Goal: Find specific page/section

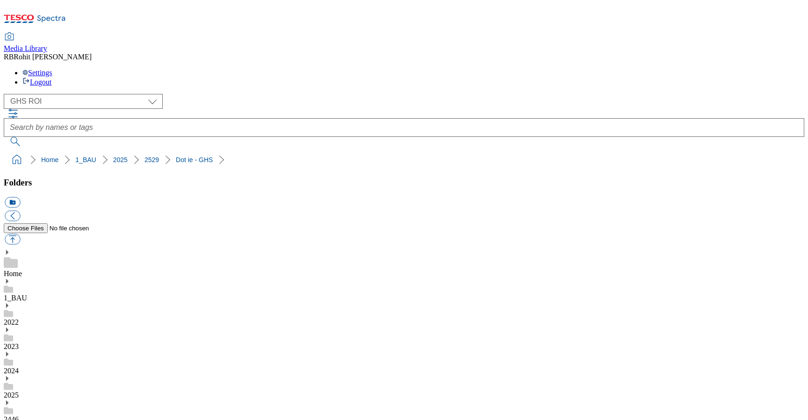
select select "flare-ghs-roi"
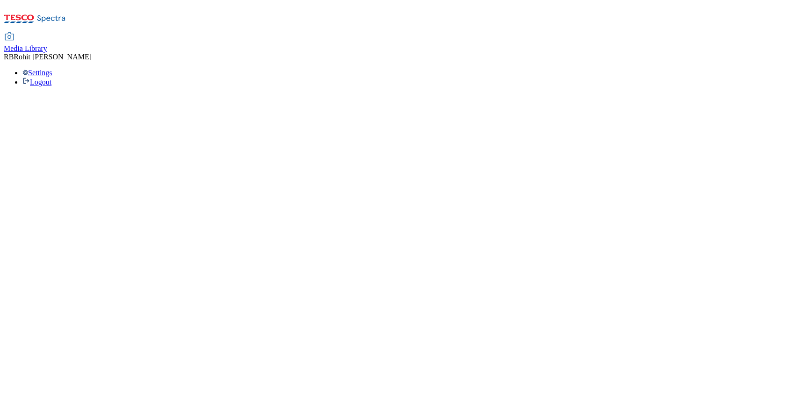
select select "flare-ghs-roi"
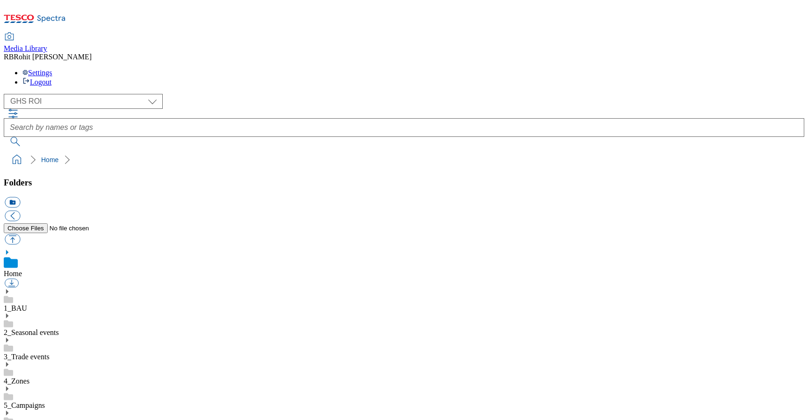
scroll to position [1, 0]
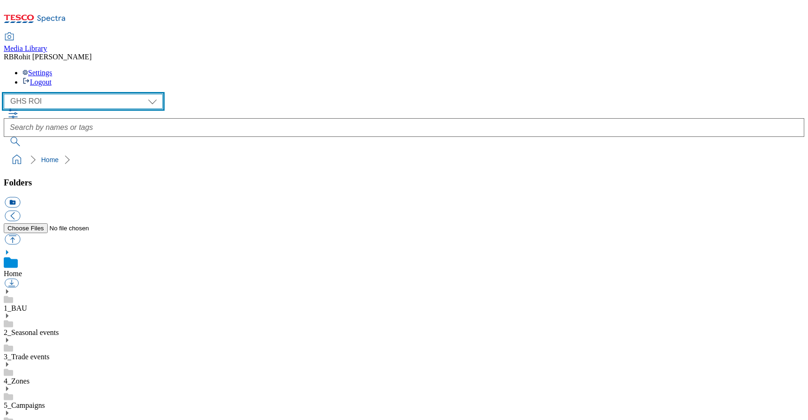
click at [76, 94] on select "Clubcard Marketing Clubcard ROI Dotcom UK GHS Marketing UK GHS ROI Realfood Tes…" at bounding box center [83, 101] width 159 height 15
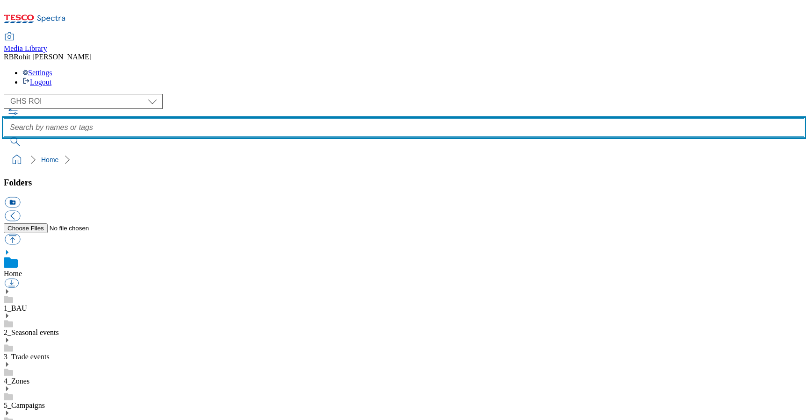
click at [276, 118] on input "text" at bounding box center [404, 127] width 800 height 19
type input "christmasrange"
click at [4, 137] on button "submit" at bounding box center [16, 141] width 24 height 9
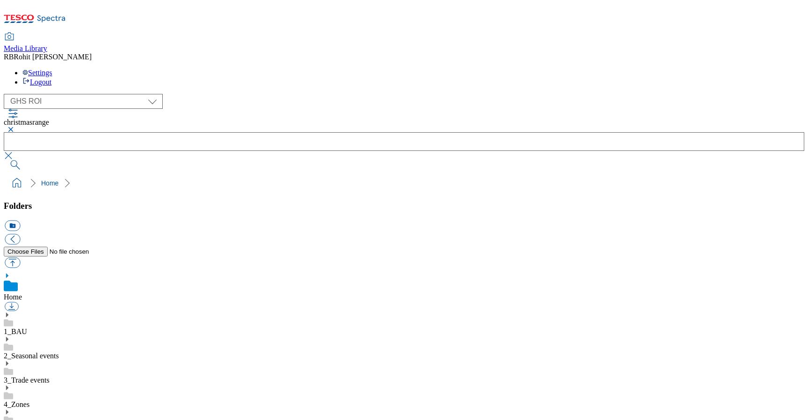
click at [15, 127] on button "button" at bounding box center [9, 130] width 11 height 6
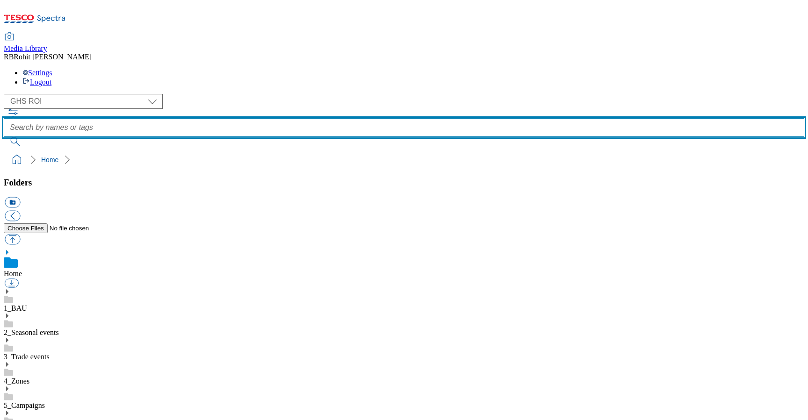
click at [333, 118] on input "text" at bounding box center [404, 127] width 800 height 19
type input "christmas"
click at [4, 137] on button "submit" at bounding box center [16, 141] width 24 height 9
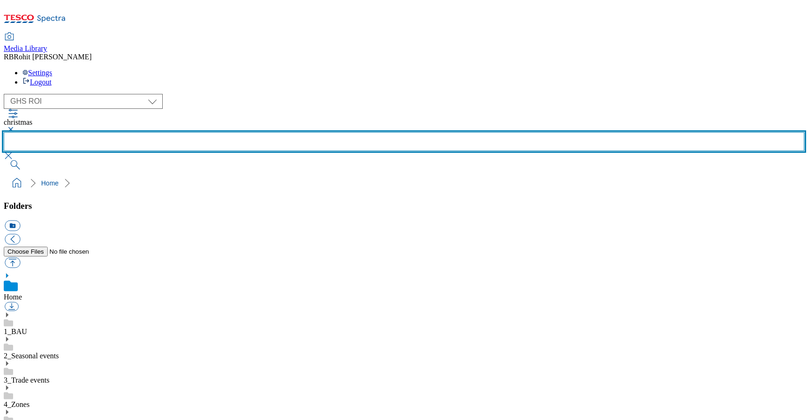
scroll to position [526, 0]
